Goal: Transaction & Acquisition: Purchase product/service

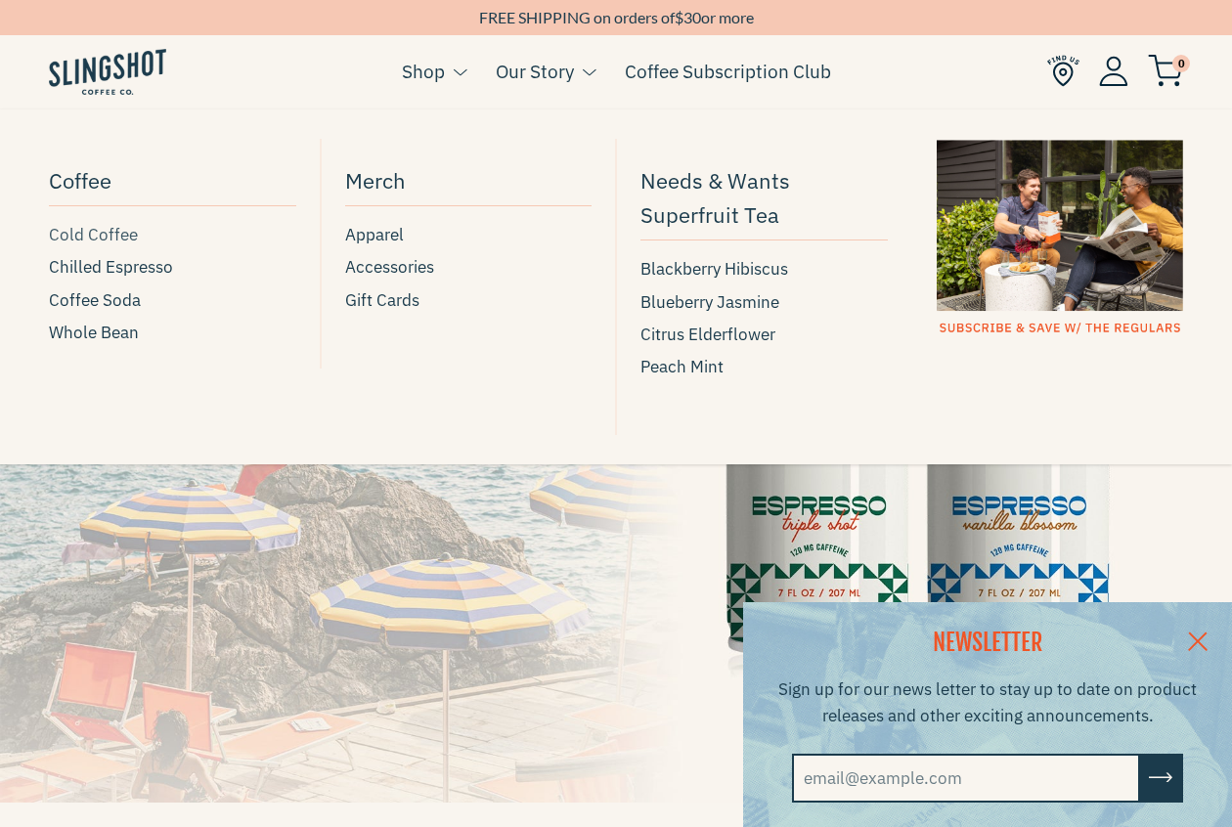
click at [108, 232] on span "Cold Coffee" at bounding box center [93, 235] width 89 height 26
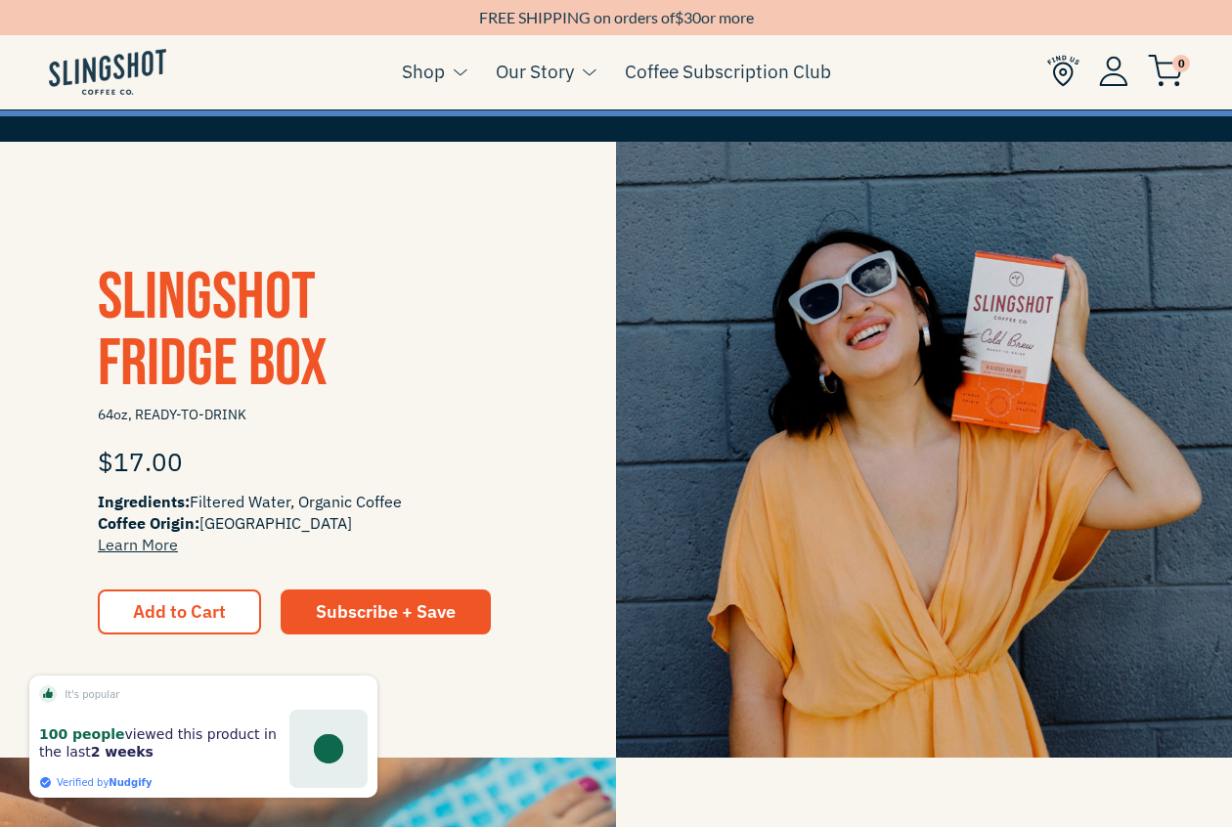
scroll to position [324, 0]
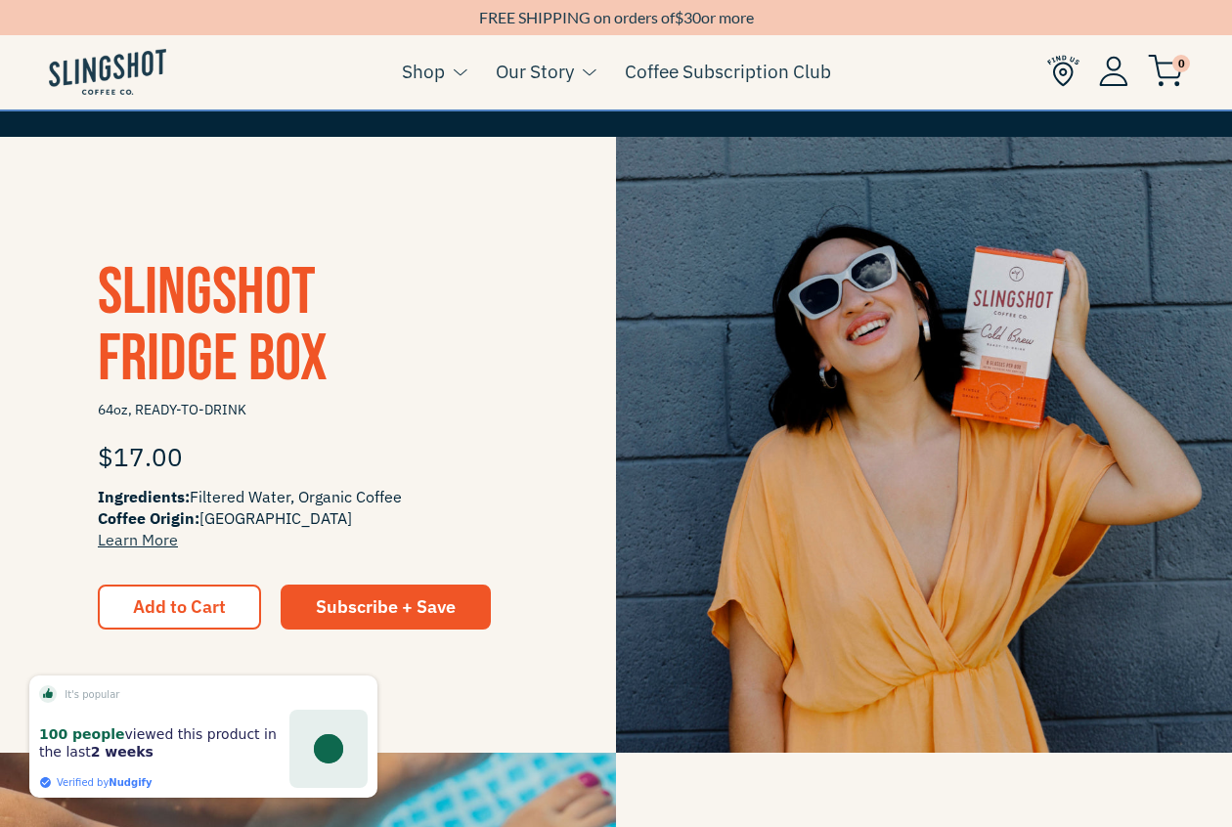
click at [225, 308] on span "Slingshot Fridge Box" at bounding box center [213, 326] width 230 height 146
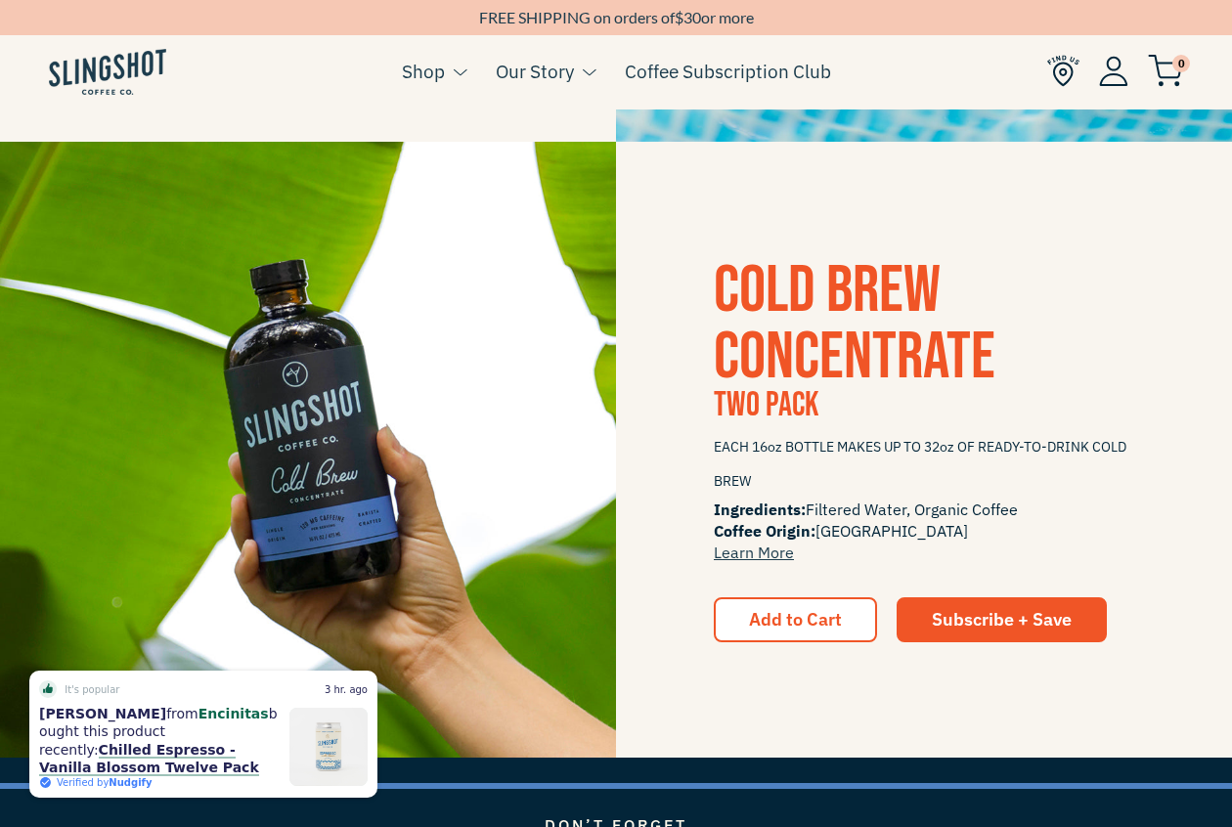
scroll to position [2167, 0]
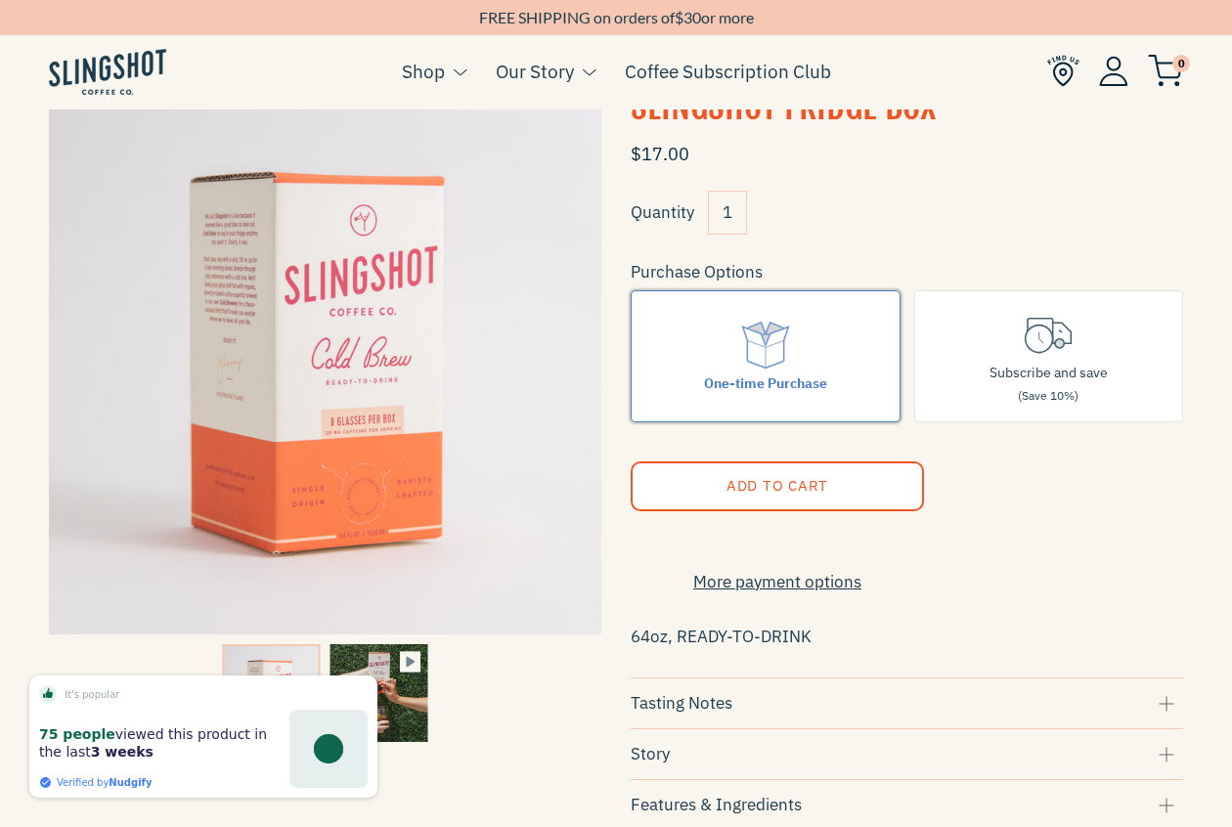
scroll to position [119, 0]
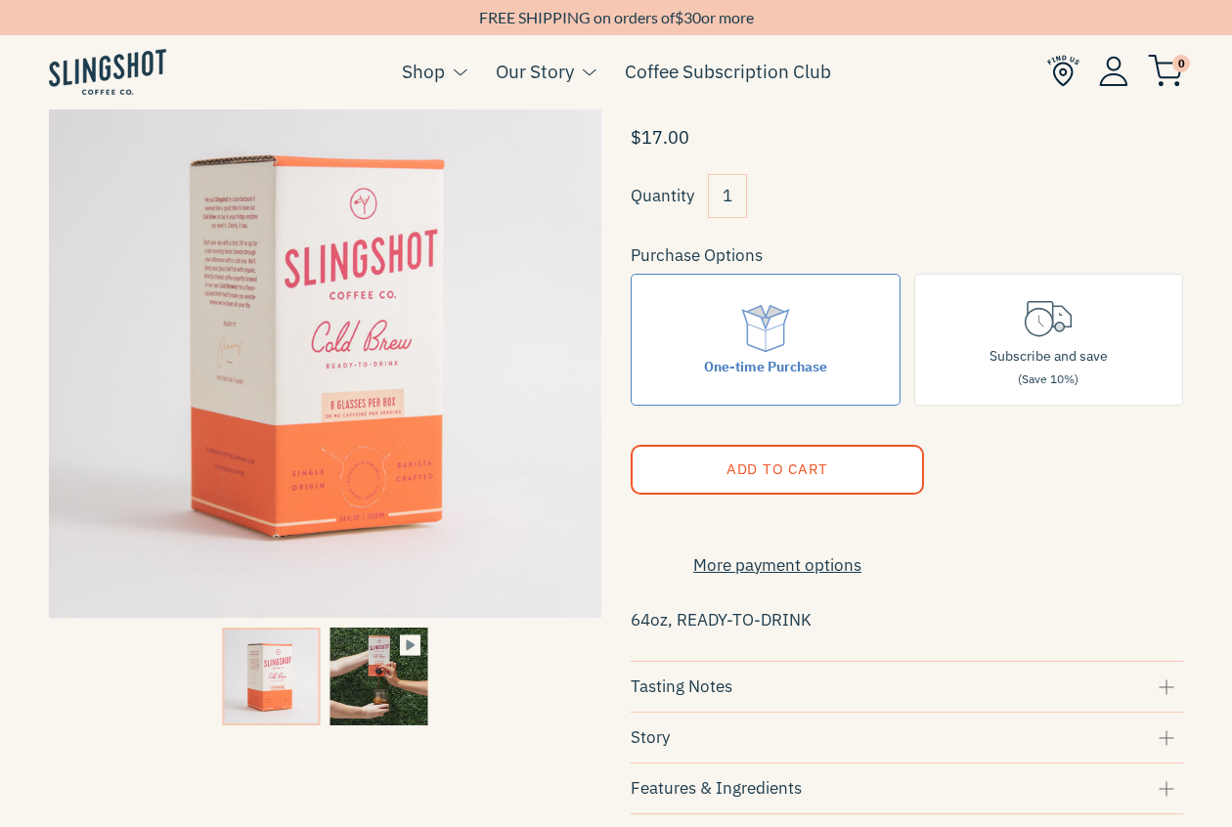
click at [379, 689] on img at bounding box center [378, 677] width 98 height 98
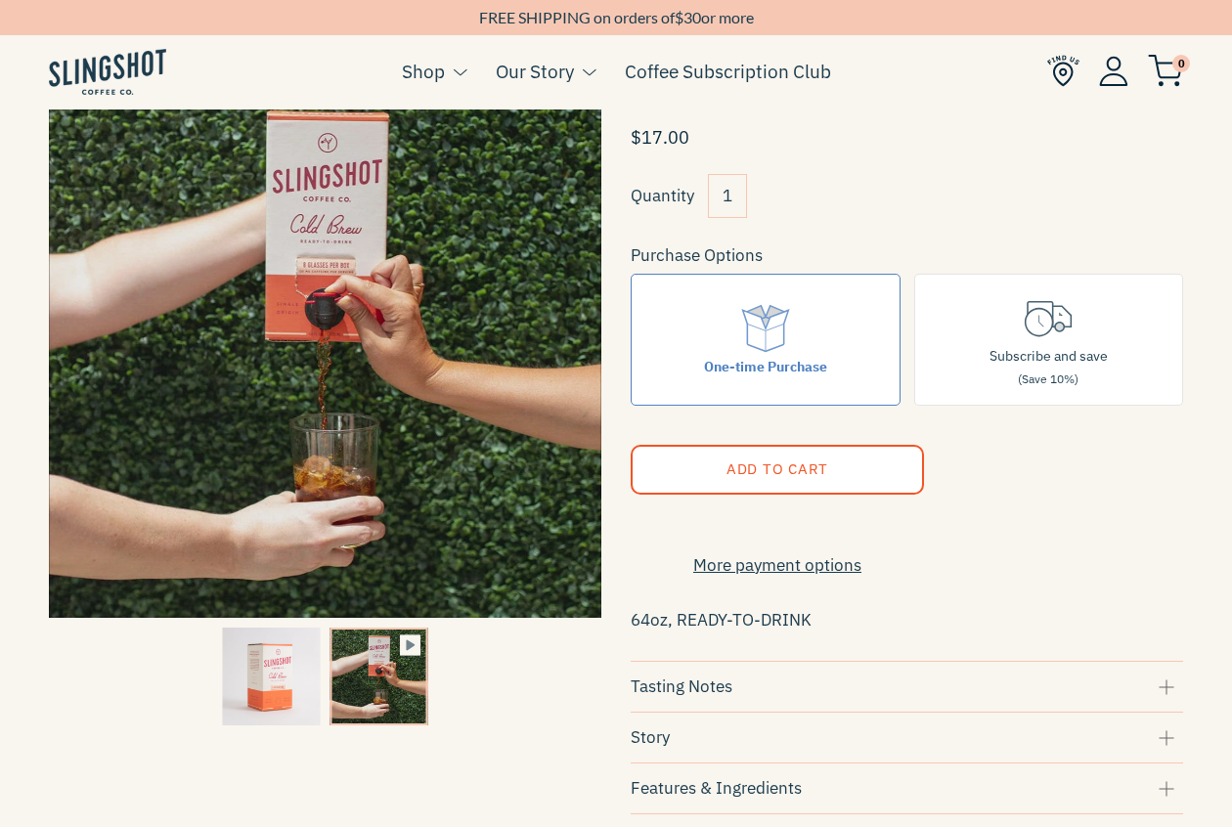
click at [252, 681] on img at bounding box center [271, 677] width 98 height 98
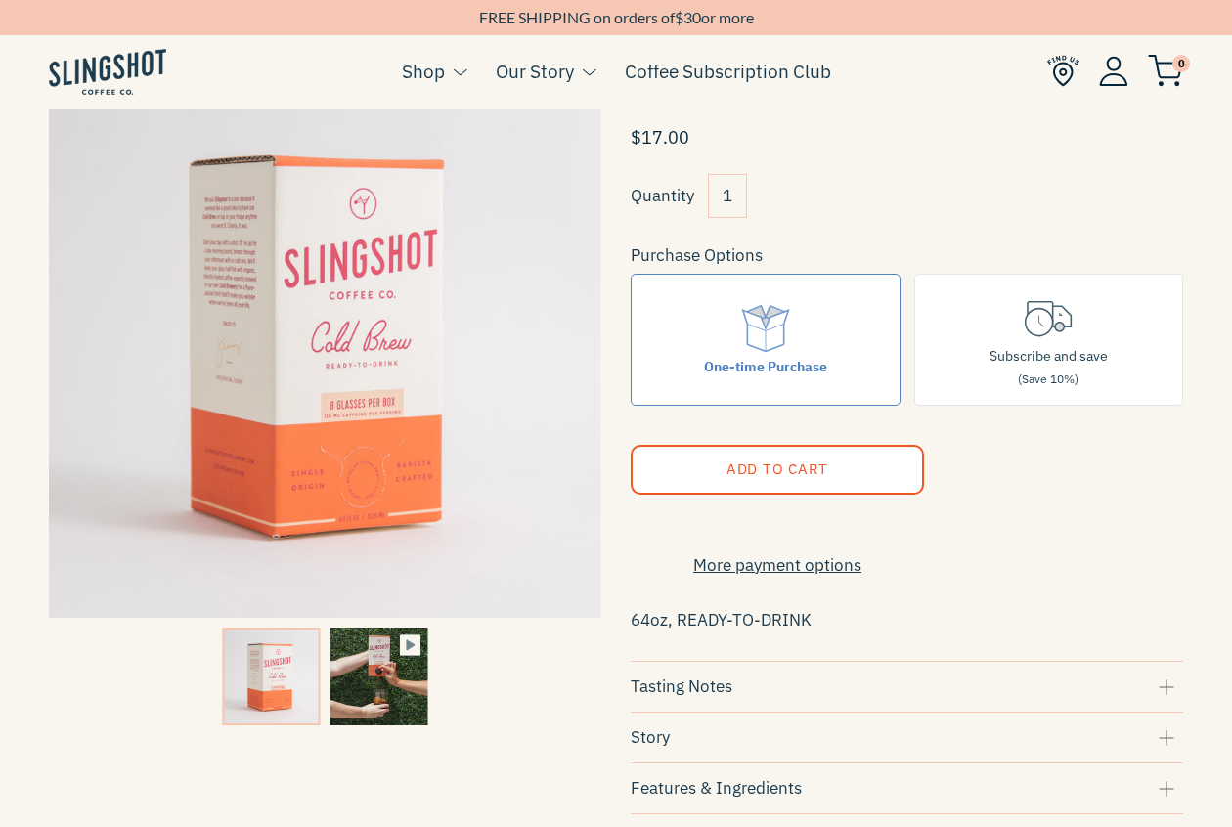
type input "50.28"
